Goal: Complete application form: Complete application form

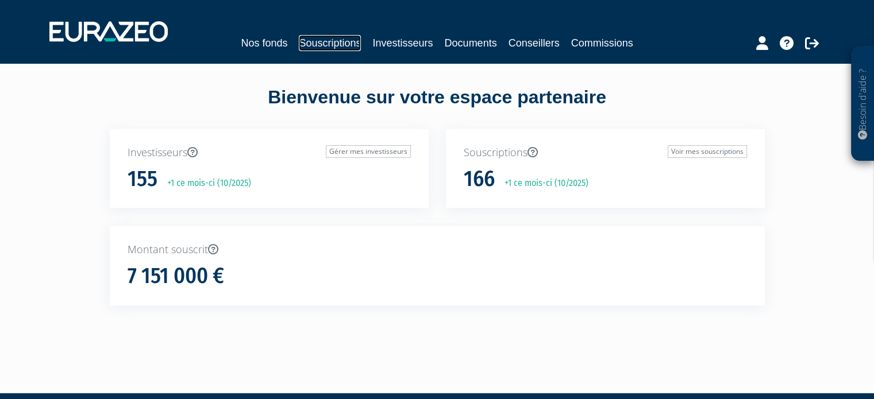
click at [303, 44] on link "Souscriptions" at bounding box center [330, 43] width 62 height 16
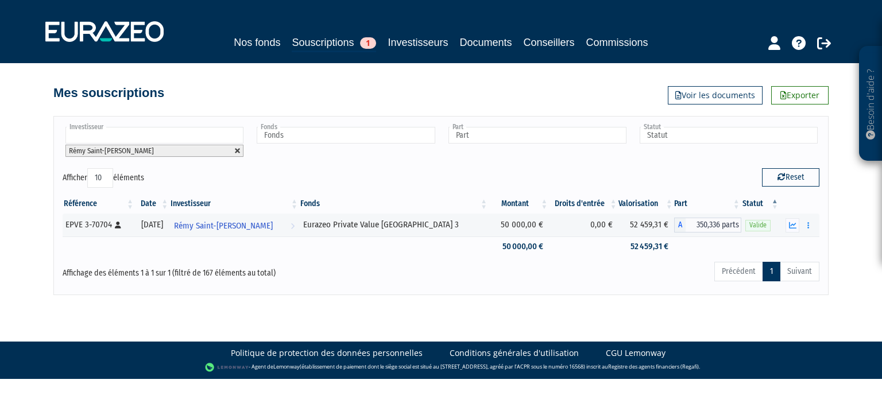
click at [237, 150] on link at bounding box center [237, 151] width 7 height 7
type input "Investisseur"
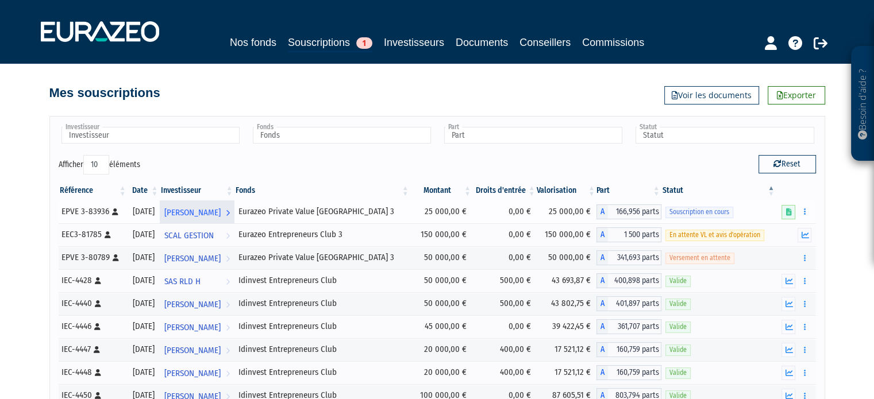
click at [221, 213] on span "[PERSON_NAME]" at bounding box center [192, 212] width 56 height 21
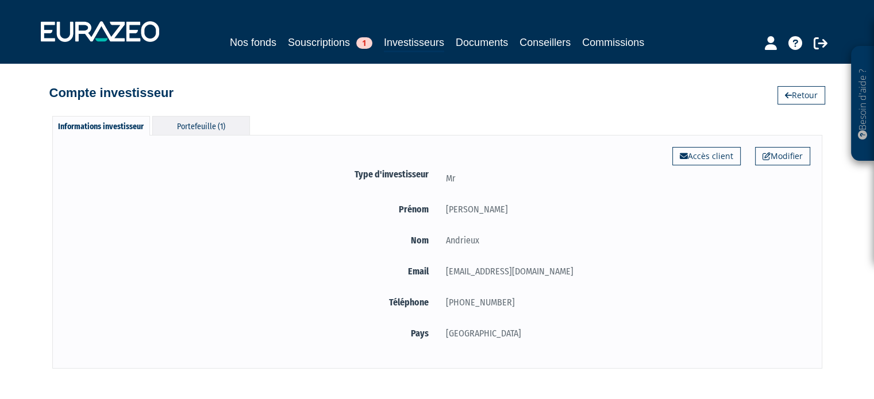
click at [177, 120] on div "Portefeuille (1)" at bounding box center [201, 125] width 98 height 19
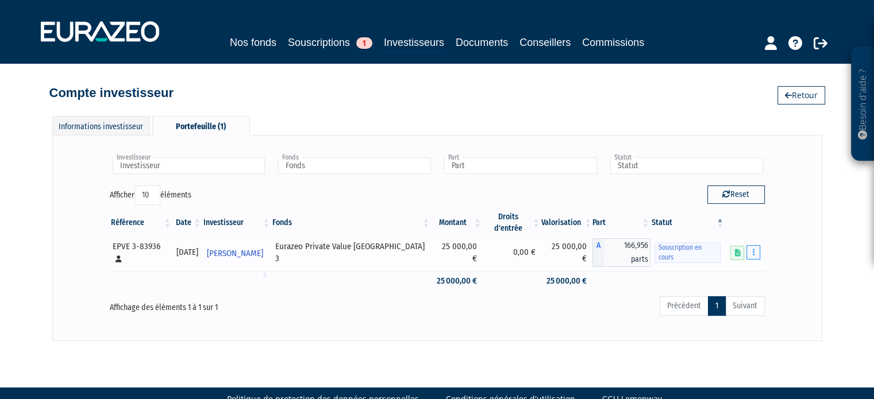
click at [755, 245] on button "button" at bounding box center [753, 252] width 14 height 14
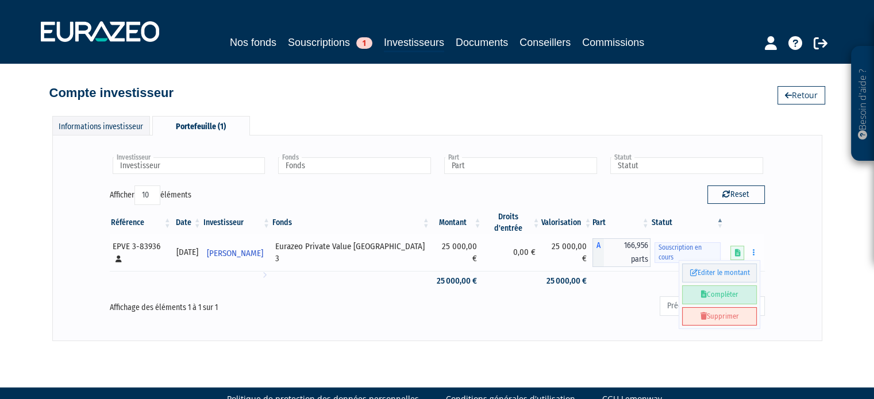
click at [741, 285] on link "Compléter" at bounding box center [719, 294] width 75 height 19
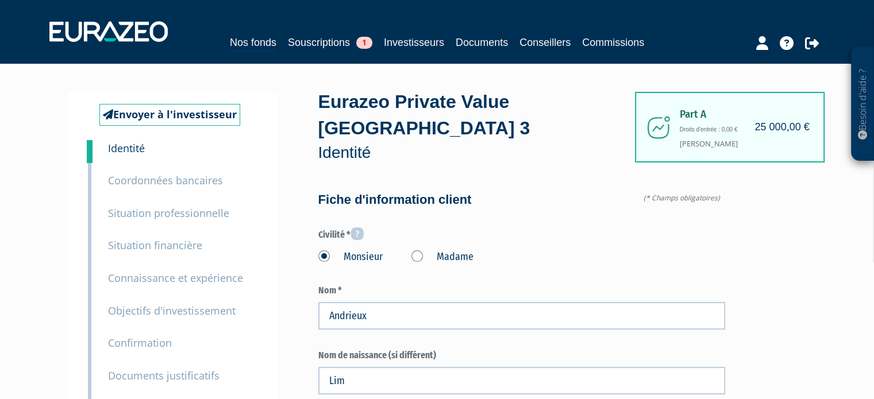
type input "6 37 26 97 85"
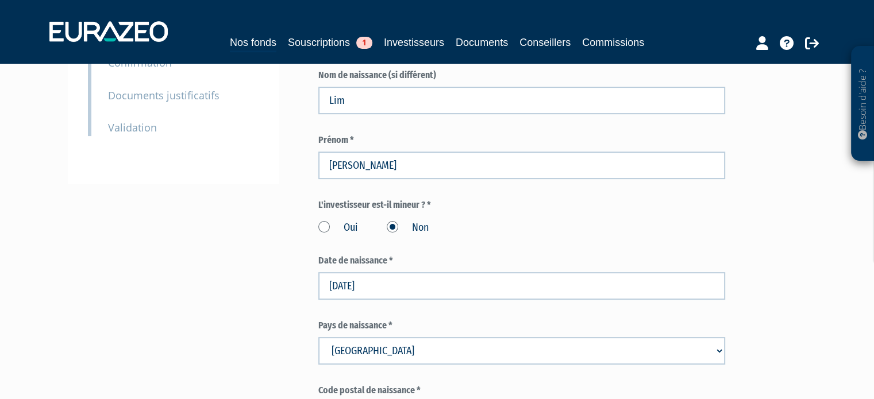
scroll to position [230, 0]
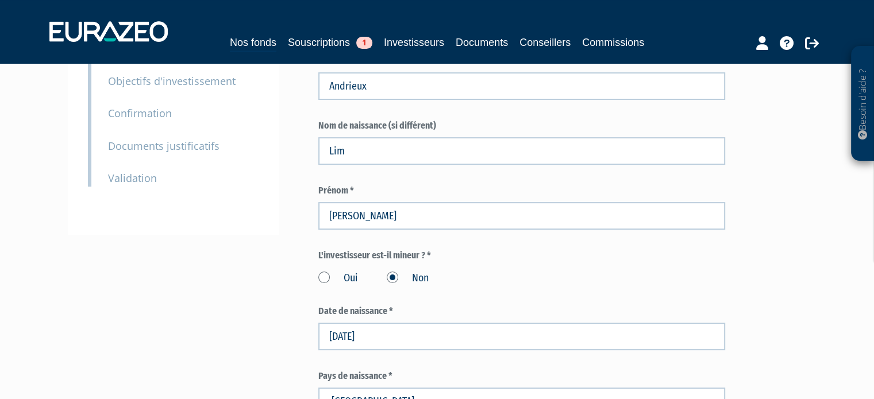
click at [142, 176] on small "Validation" at bounding box center [132, 178] width 49 height 14
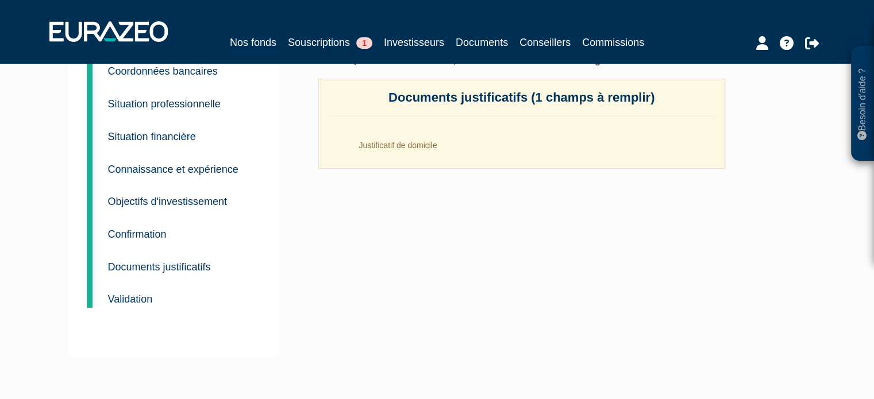
scroll to position [177, 0]
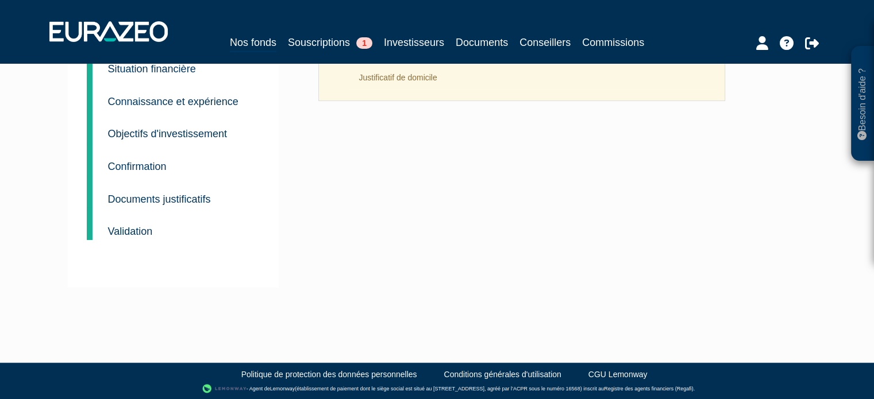
click at [175, 191] on p "Documents justificatifs" at bounding box center [159, 199] width 103 height 17
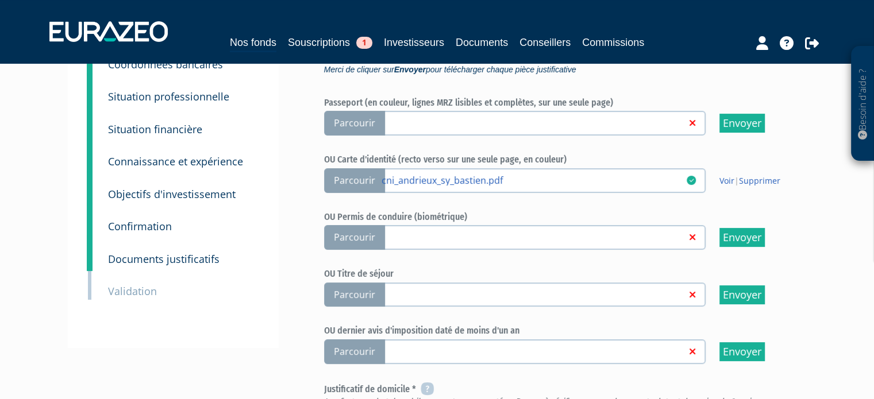
scroll to position [230, 0]
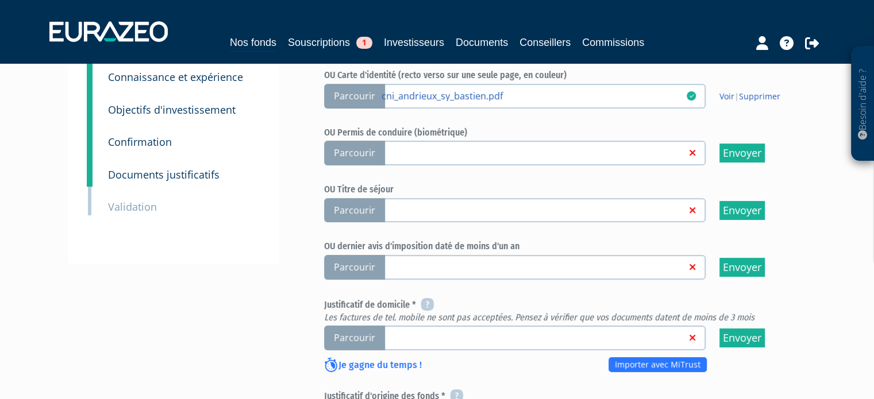
click at [127, 200] on small "Validation" at bounding box center [132, 207] width 49 height 14
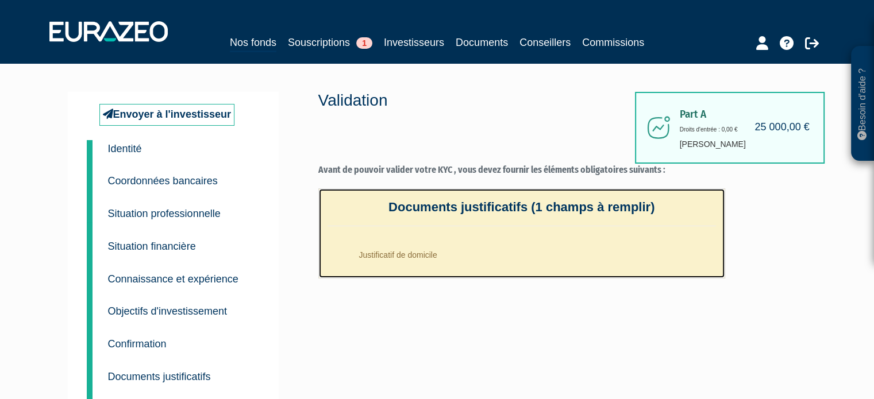
click at [412, 256] on li "Justificatif de domicile" at bounding box center [532, 252] width 365 height 29
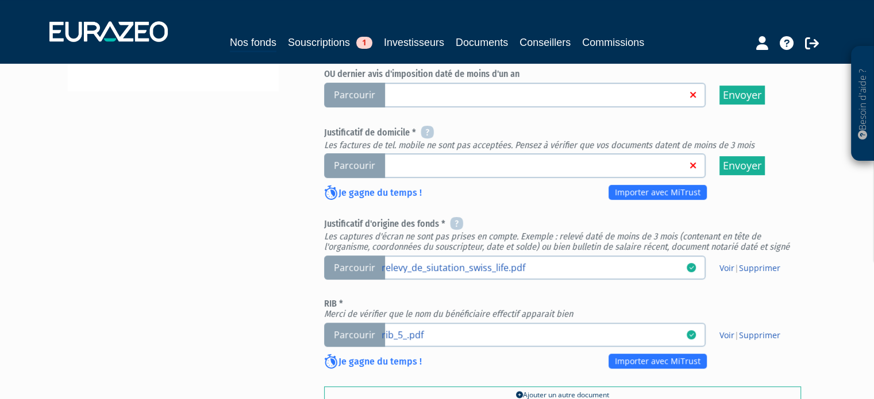
scroll to position [345, 0]
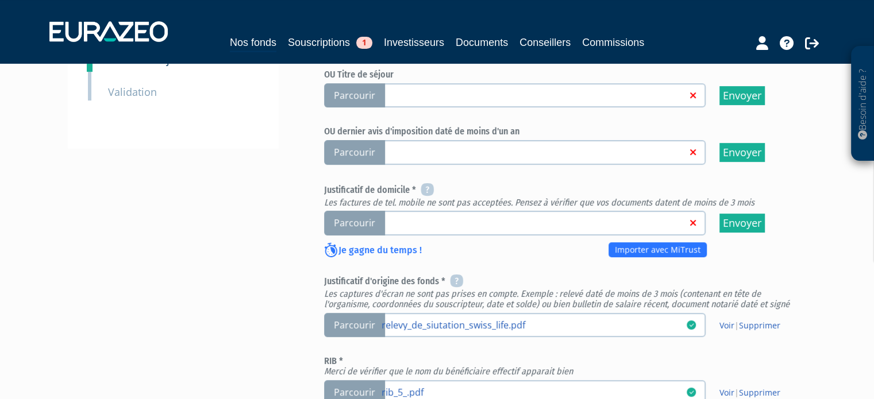
click at [366, 219] on span "Parcourir" at bounding box center [354, 223] width 61 height 25
click at [0, 0] on input "Parcourir" at bounding box center [0, 0] width 0 height 0
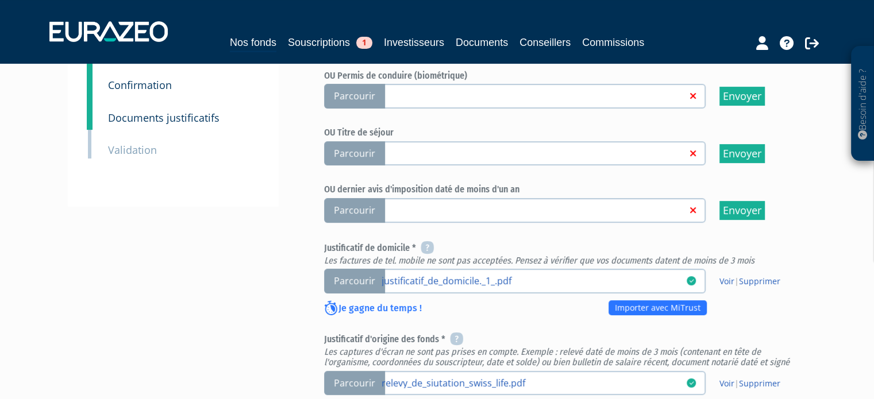
scroll to position [287, 0]
click at [726, 281] on link "Voir" at bounding box center [726, 280] width 15 height 11
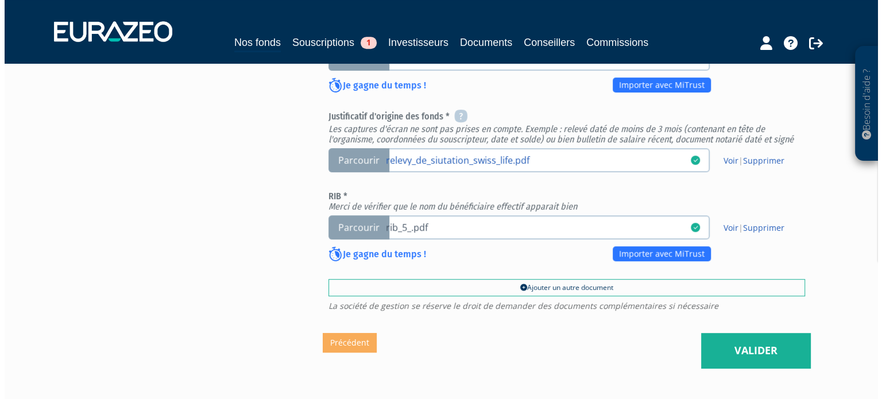
scroll to position [586, 0]
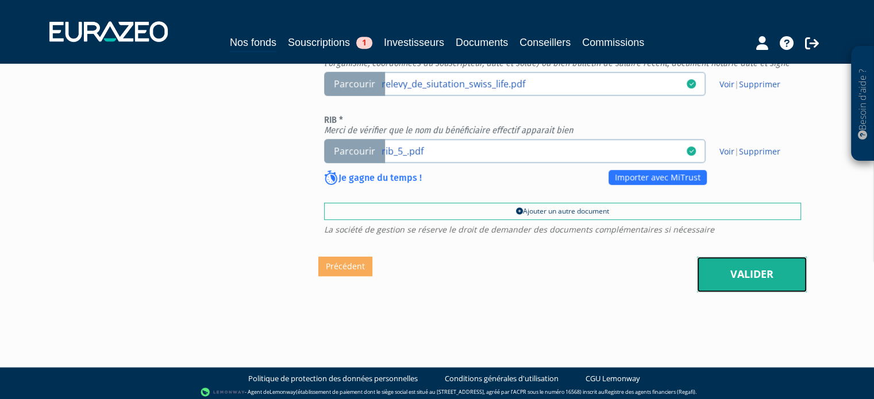
click at [776, 269] on link "Valider" at bounding box center [752, 275] width 110 height 36
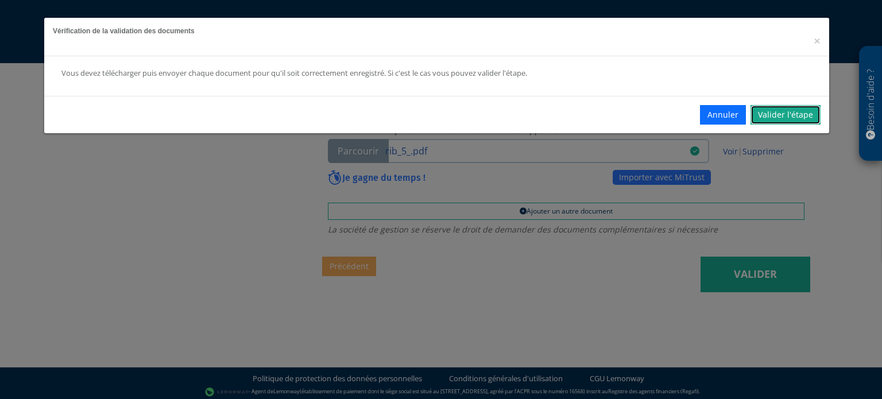
click at [780, 111] on link "Valider l'étape" at bounding box center [786, 115] width 70 height 20
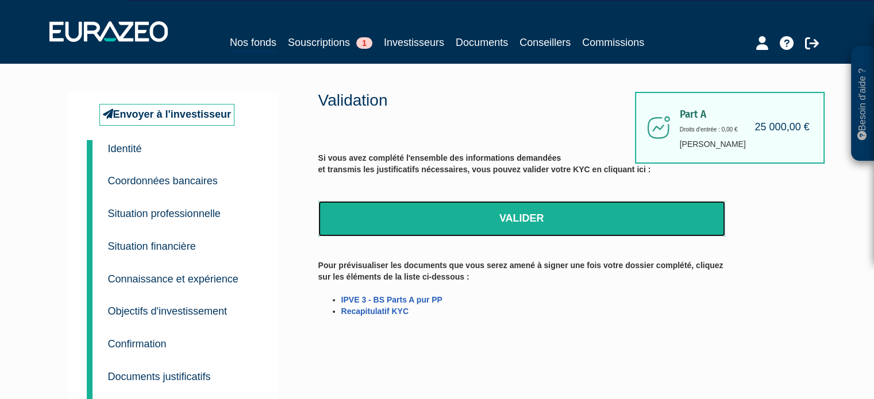
drag, startPoint x: 574, startPoint y: 210, endPoint x: 478, endPoint y: 33, distance: 201.7
click at [574, 210] on link "Valider" at bounding box center [521, 219] width 407 height 36
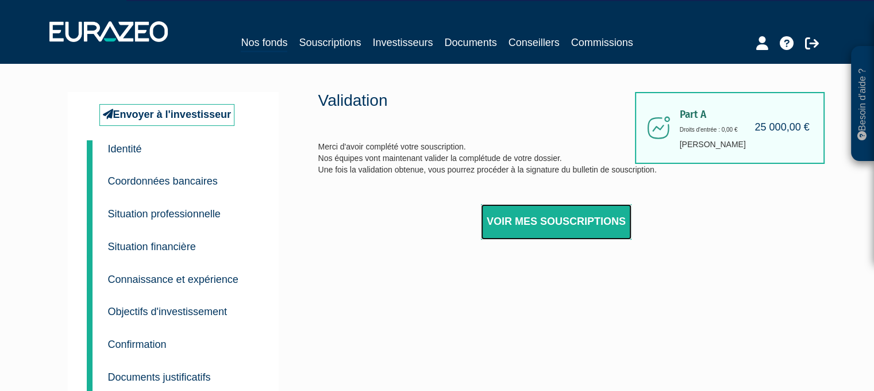
click at [521, 208] on link "Voir mes souscriptions" at bounding box center [556, 222] width 150 height 36
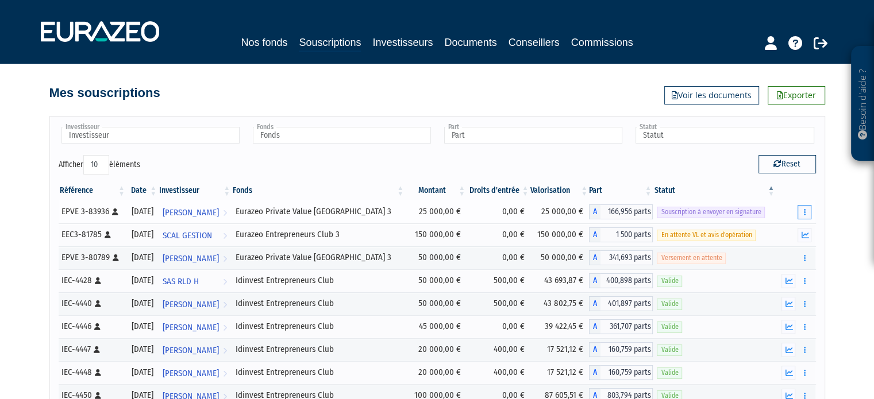
click at [810, 209] on button "button" at bounding box center [804, 212] width 14 height 14
click at [835, 200] on div "Besoin d'aide ? × J'ai besoin d'aide Si vous avez une question à propos du fonc…" at bounding box center [437, 244] width 874 height 489
click at [806, 206] on button "button" at bounding box center [804, 212] width 14 height 14
click at [834, 195] on div "Besoin d'aide ? × J'ai besoin d'aide Si vous avez une question à propos du fonc…" at bounding box center [437, 244] width 874 height 489
